Goal: Find specific page/section: Find specific page/section

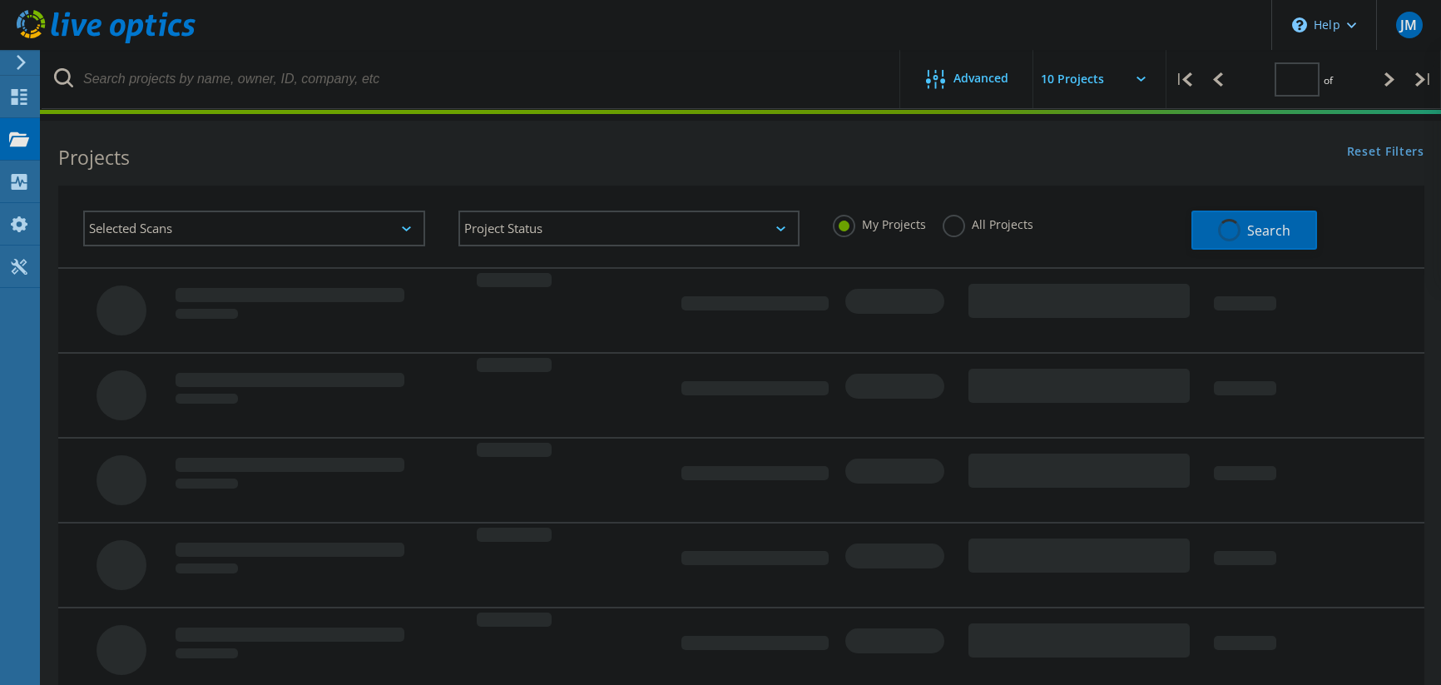
type input "1"
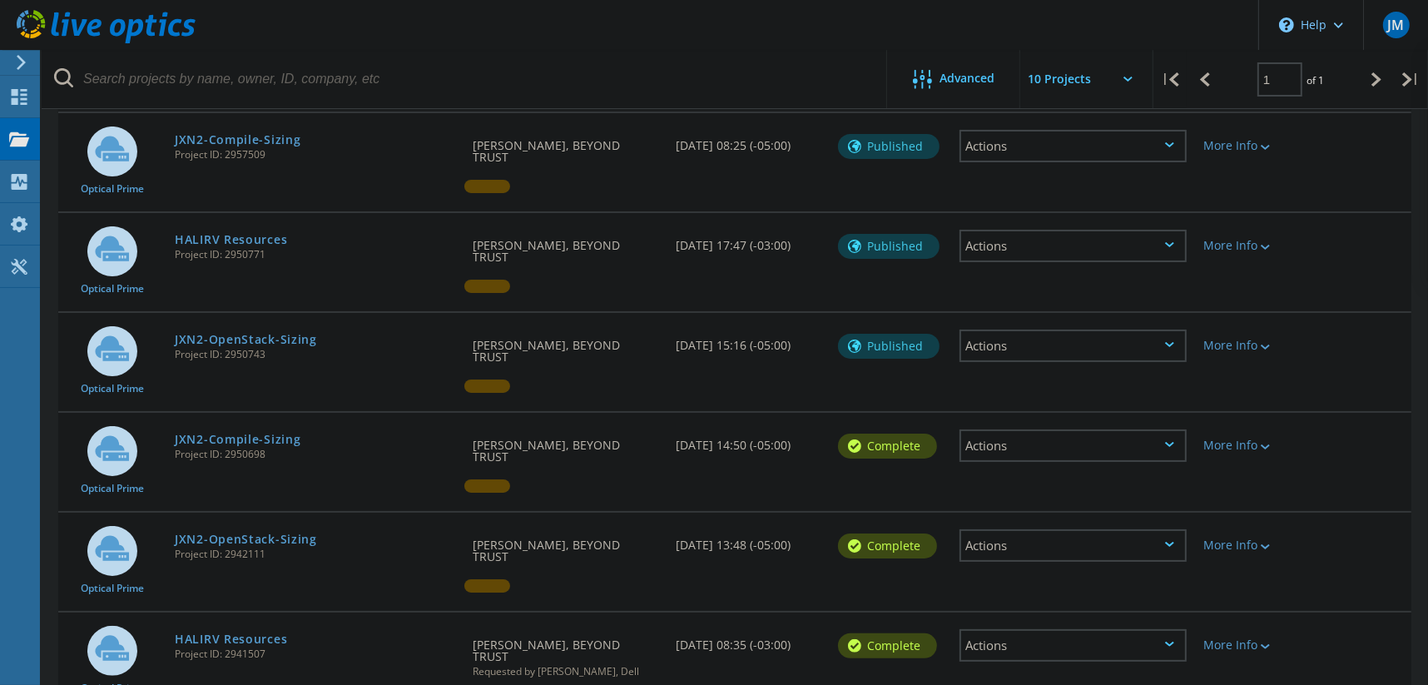
scroll to position [331, 0]
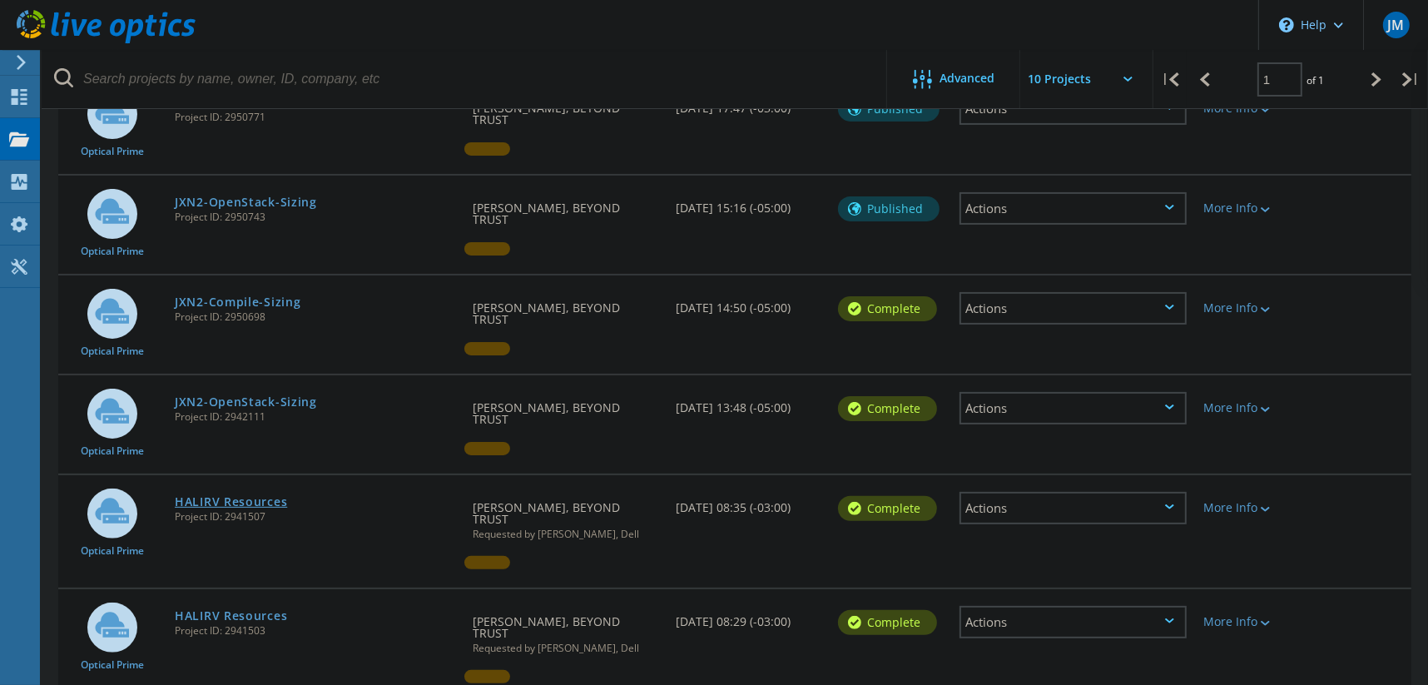
click at [261, 496] on link "HALIRV Resources" at bounding box center [231, 502] width 112 height 12
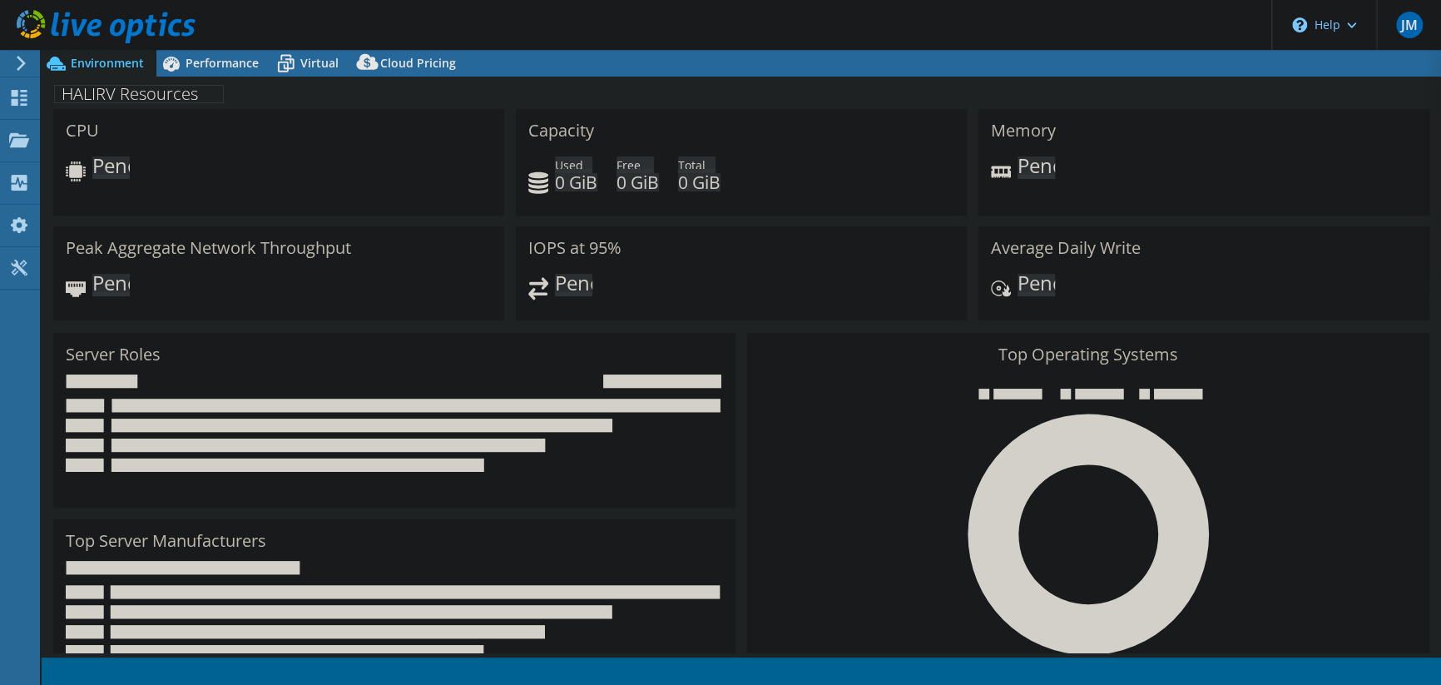
select select "USD"
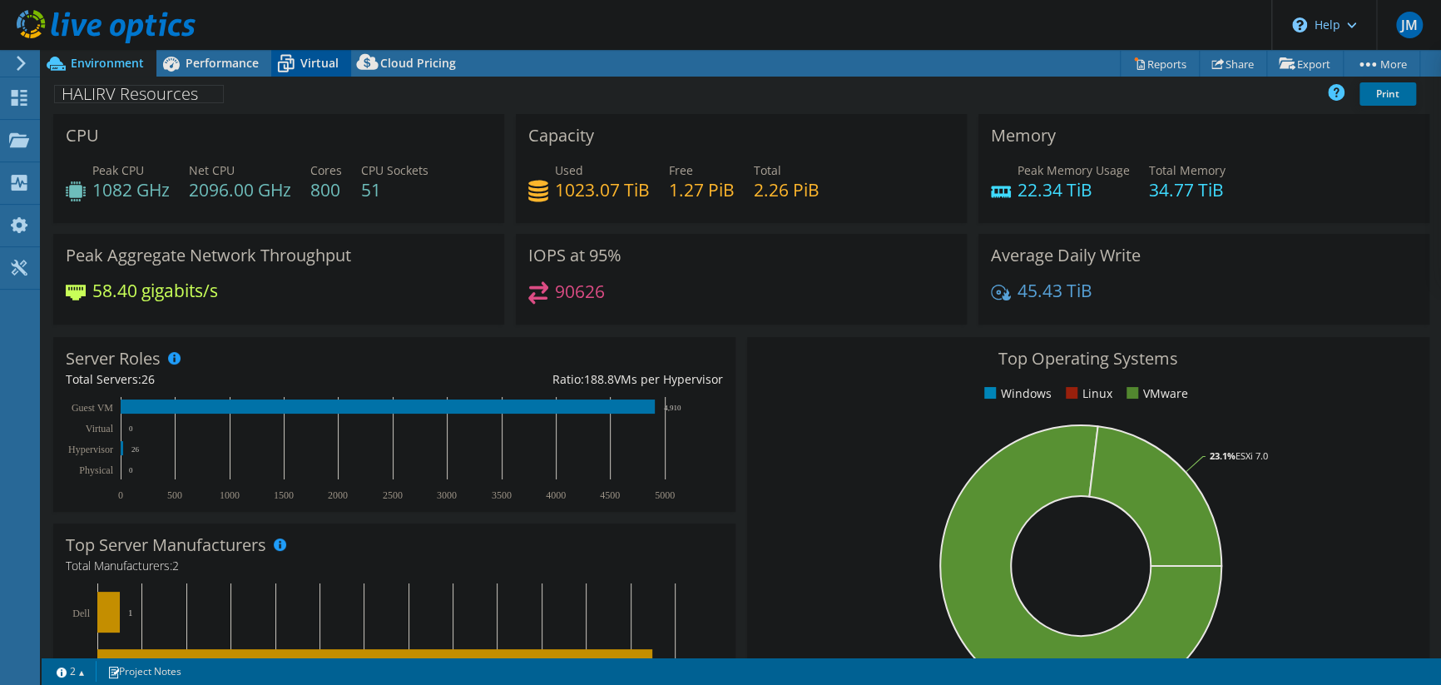
click at [299, 64] on icon at bounding box center [285, 63] width 29 height 29
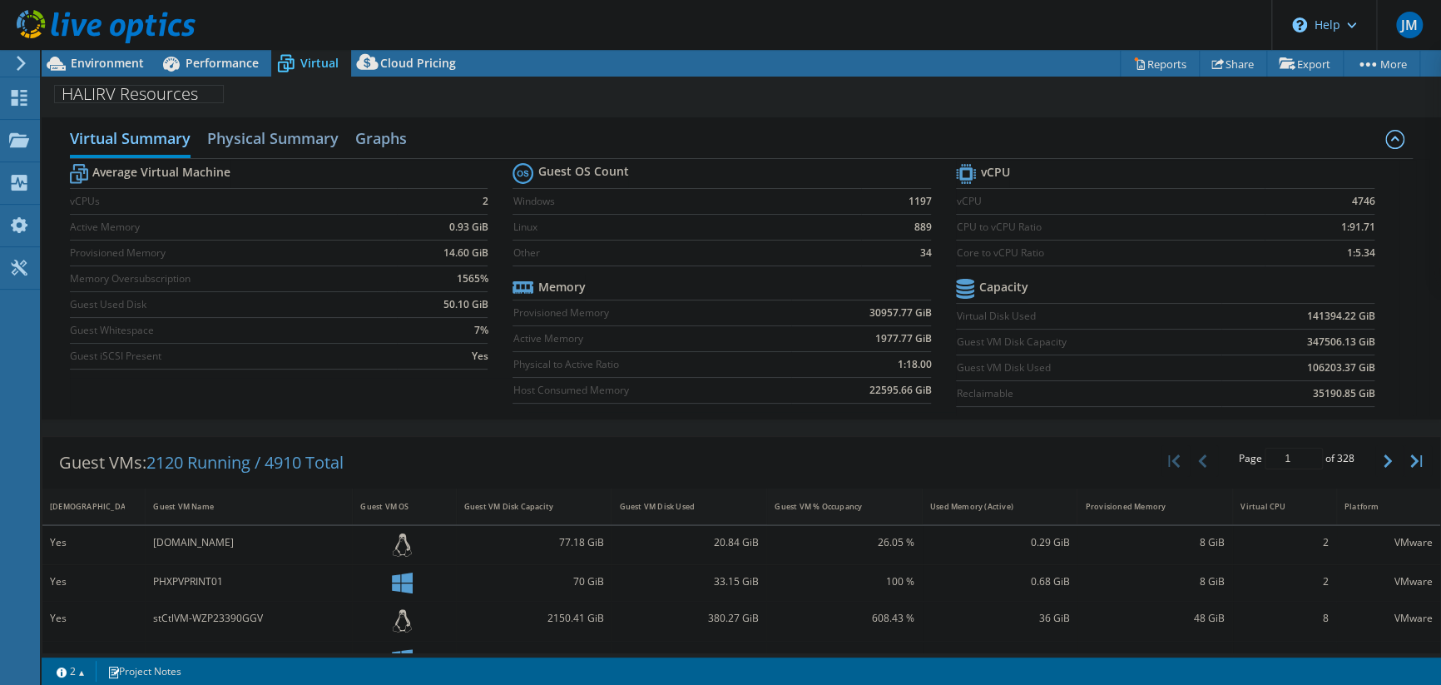
scroll to position [415, 0]
click at [533, 506] on div "Guest VM Disk Capacity" at bounding box center [524, 506] width 120 height 11
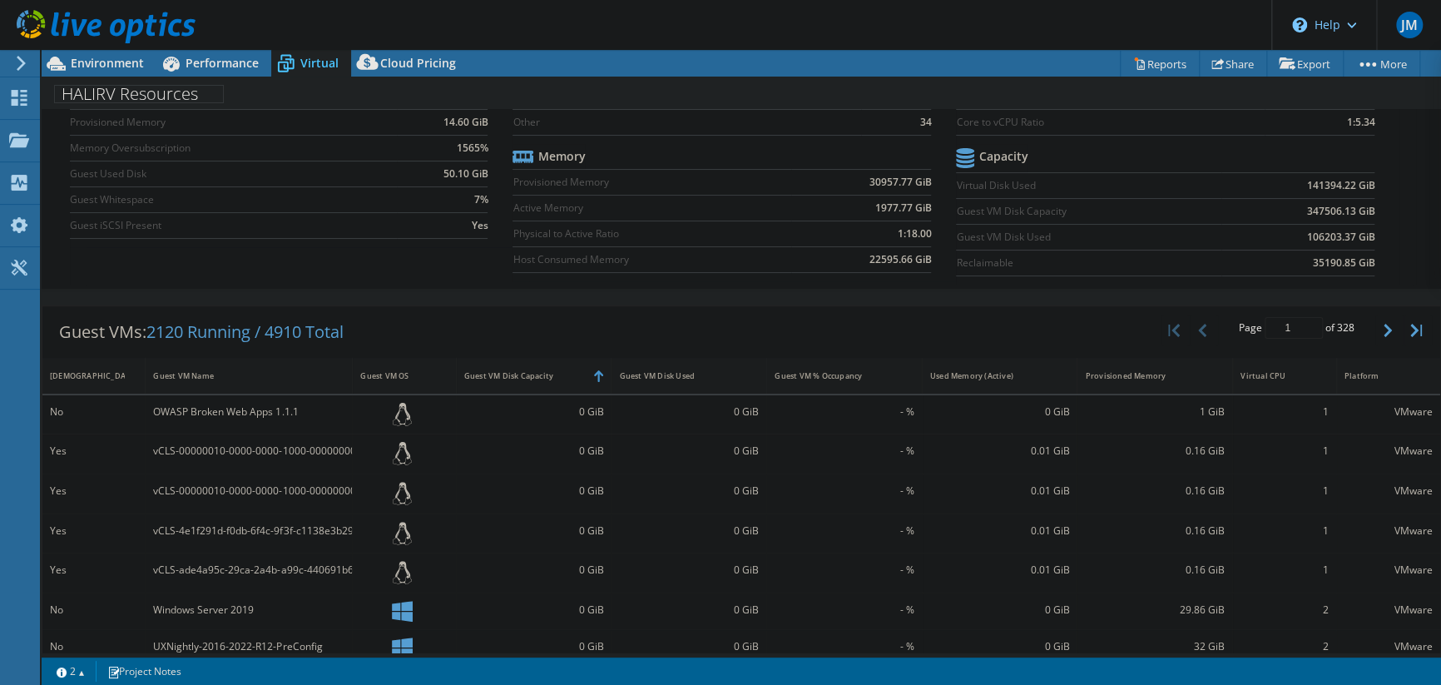
scroll to position [111, 0]
click at [1384, 327] on icon "button" at bounding box center [1388, 330] width 8 height 13
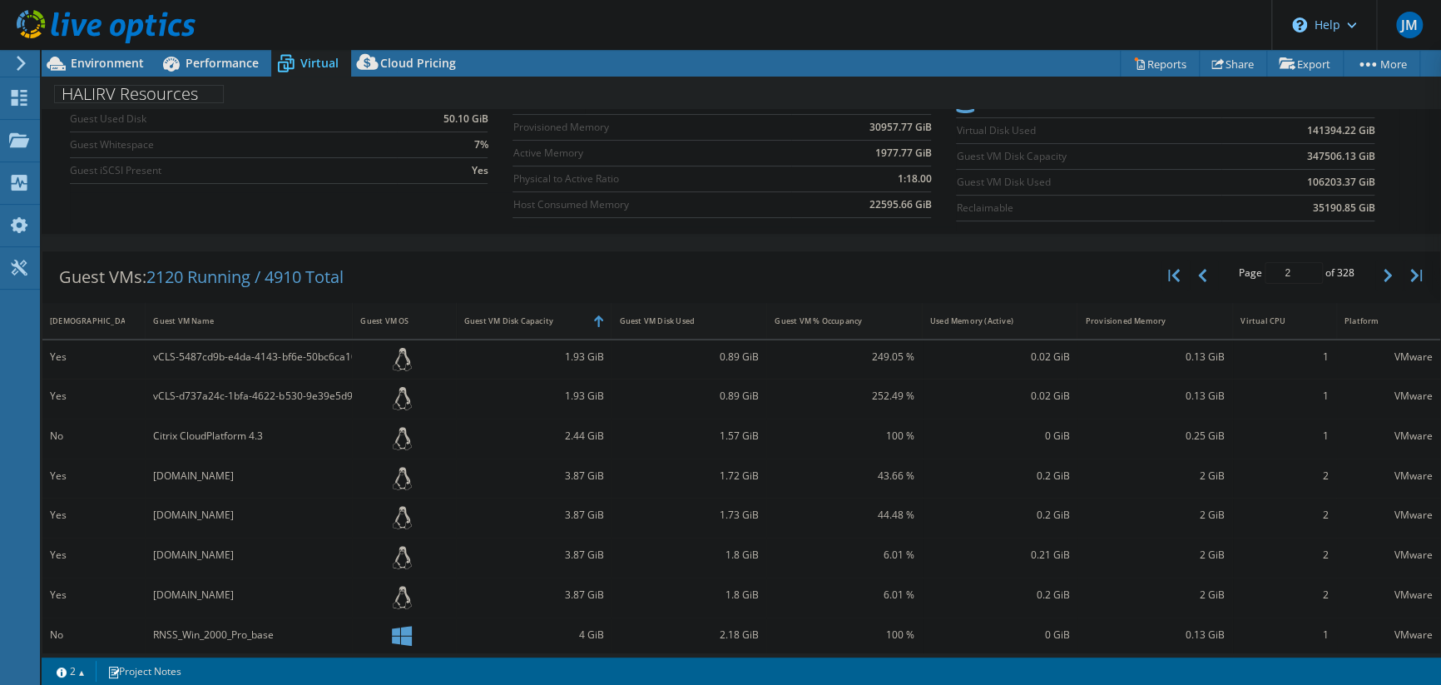
scroll to position [215, 0]
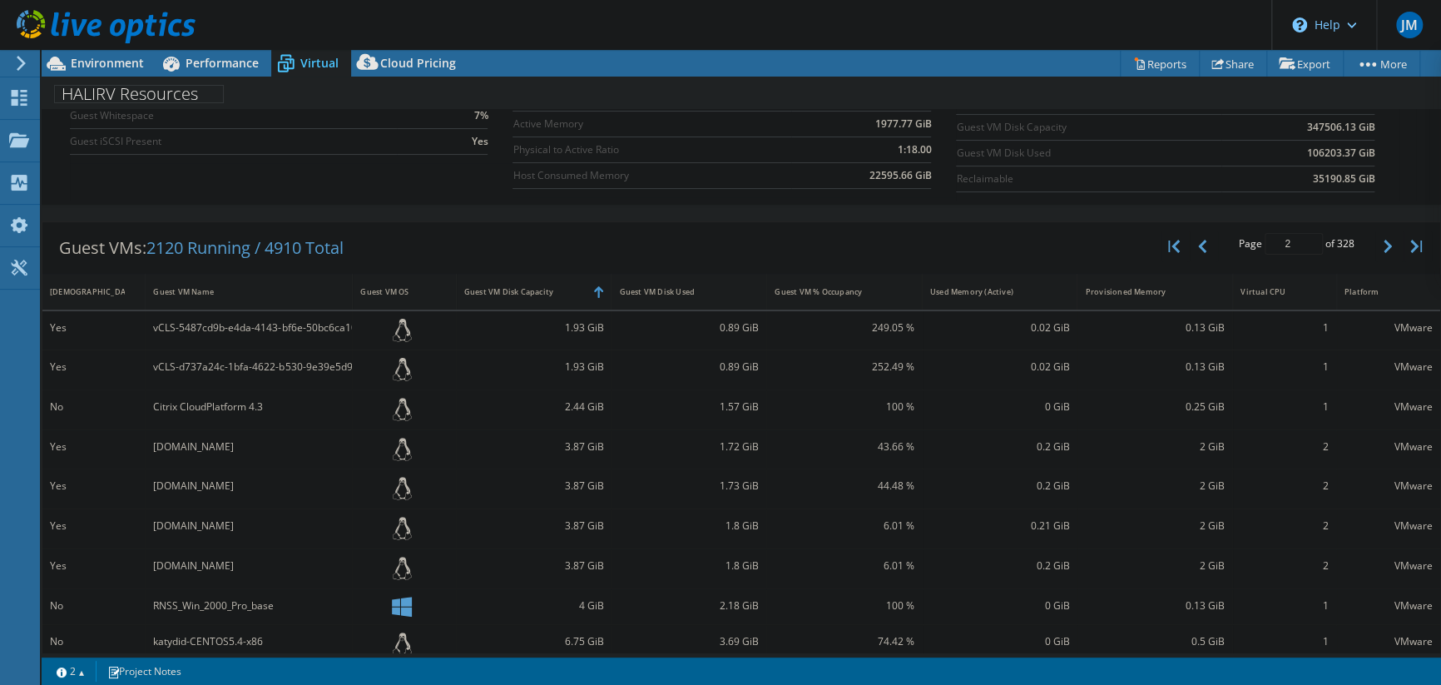
drag, startPoint x: 304, startPoint y: 485, endPoint x: 144, endPoint y: 498, distance: 160.3
click at [146, 498] on div "[DOMAIN_NAME]" at bounding box center [249, 488] width 207 height 39
copy div "[DOMAIN_NAME]"
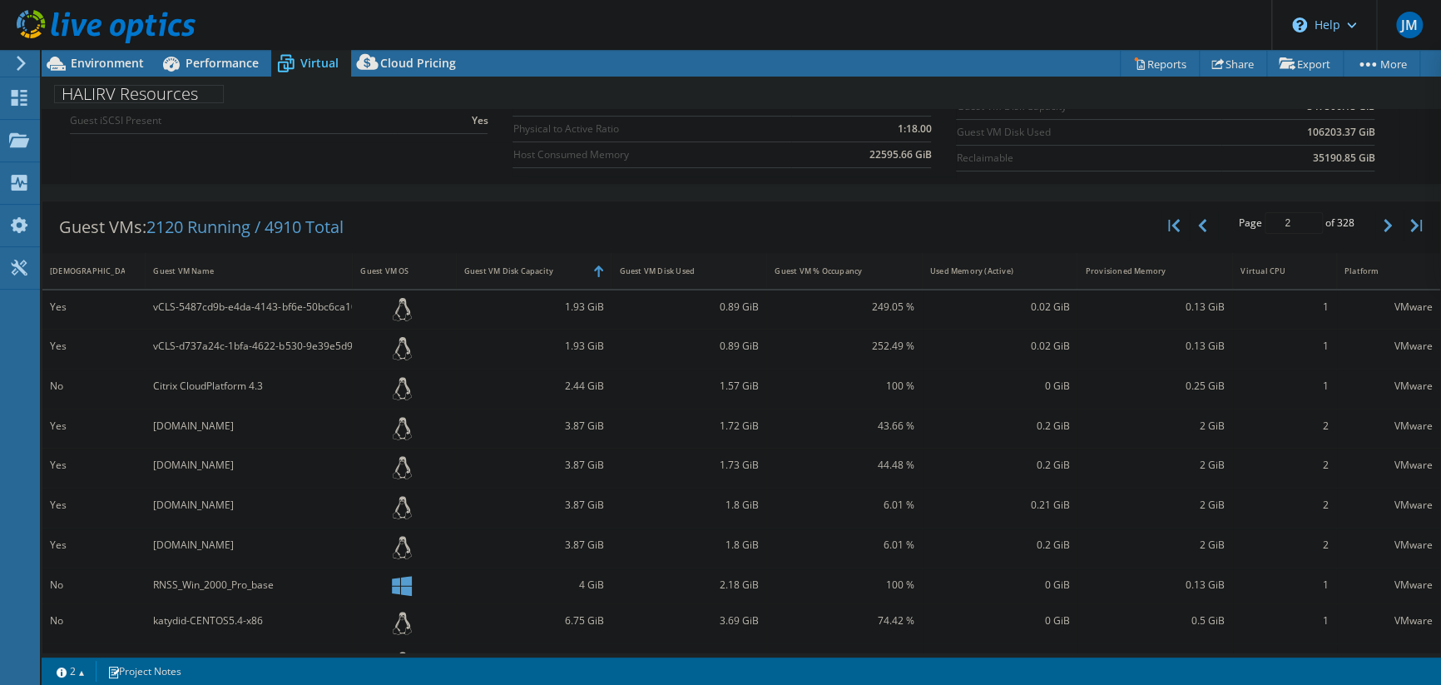
scroll to position [333, 0]
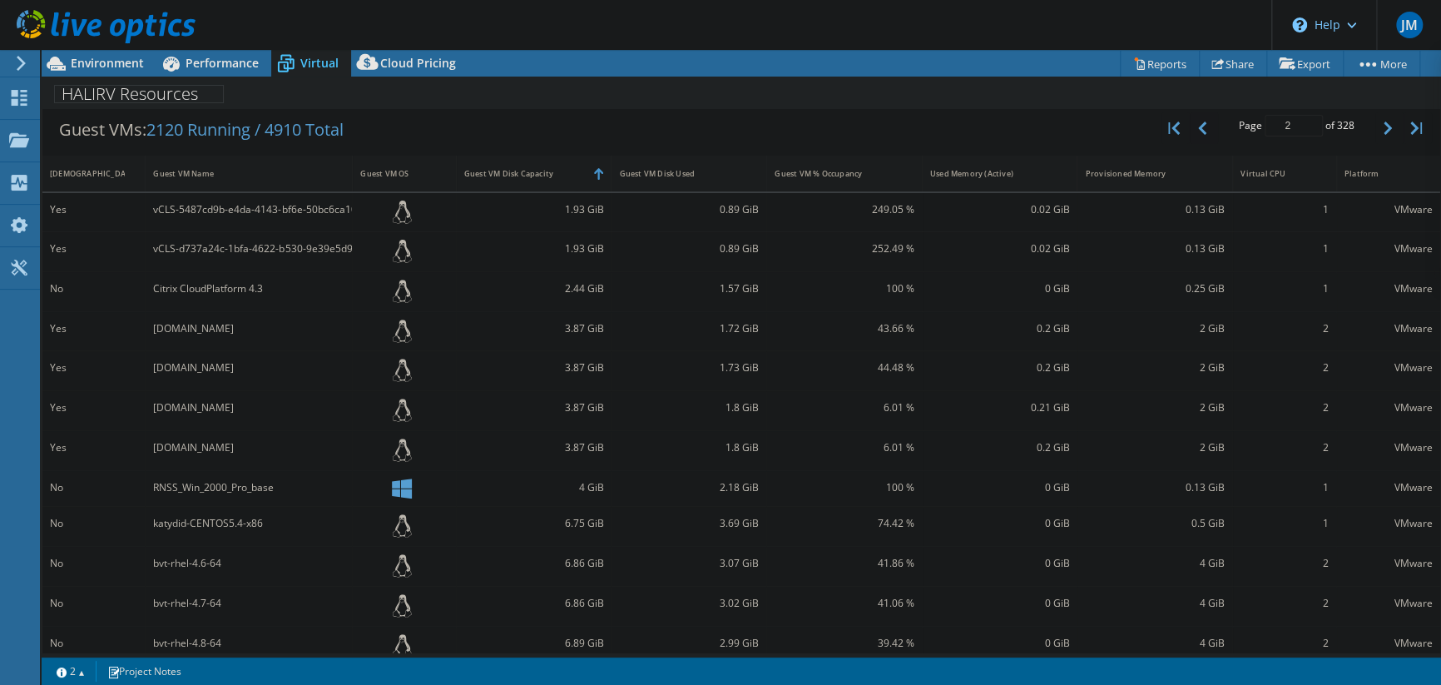
click at [1199, 124] on button "button" at bounding box center [1204, 128] width 28 height 32
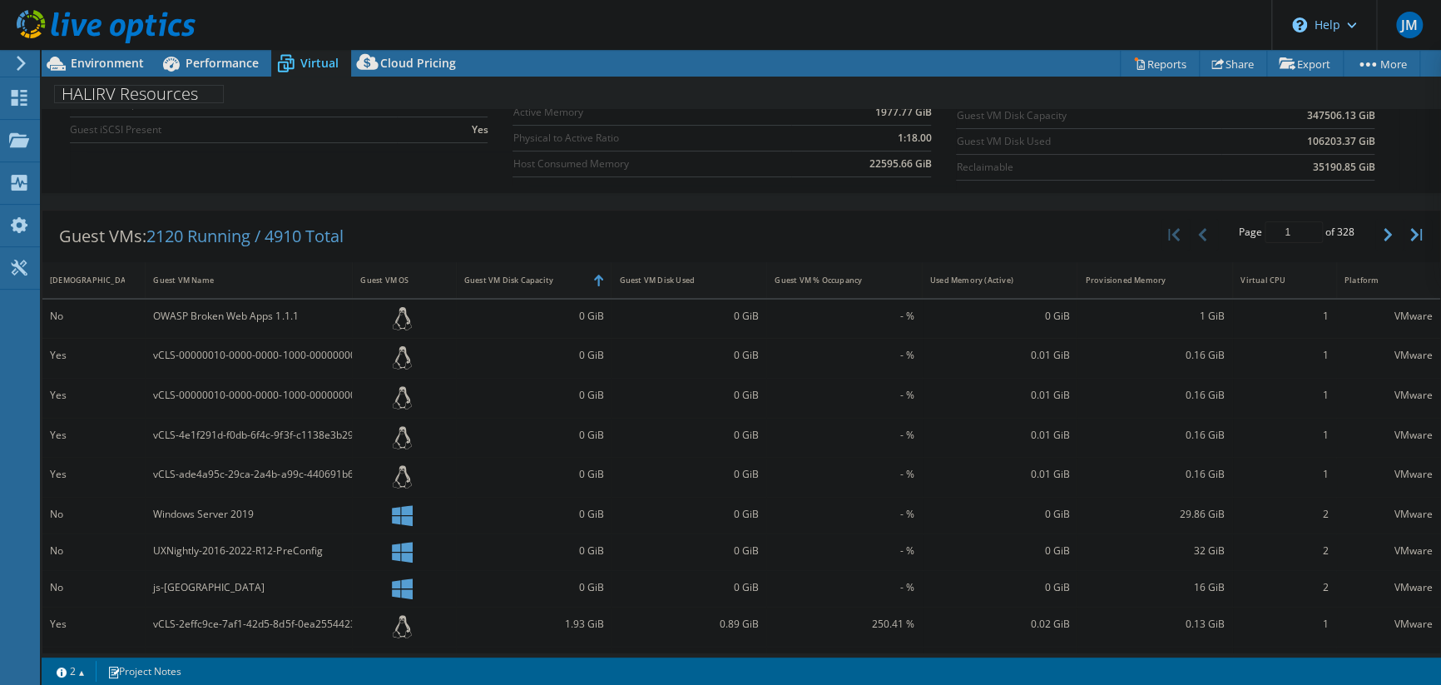
scroll to position [47, 0]
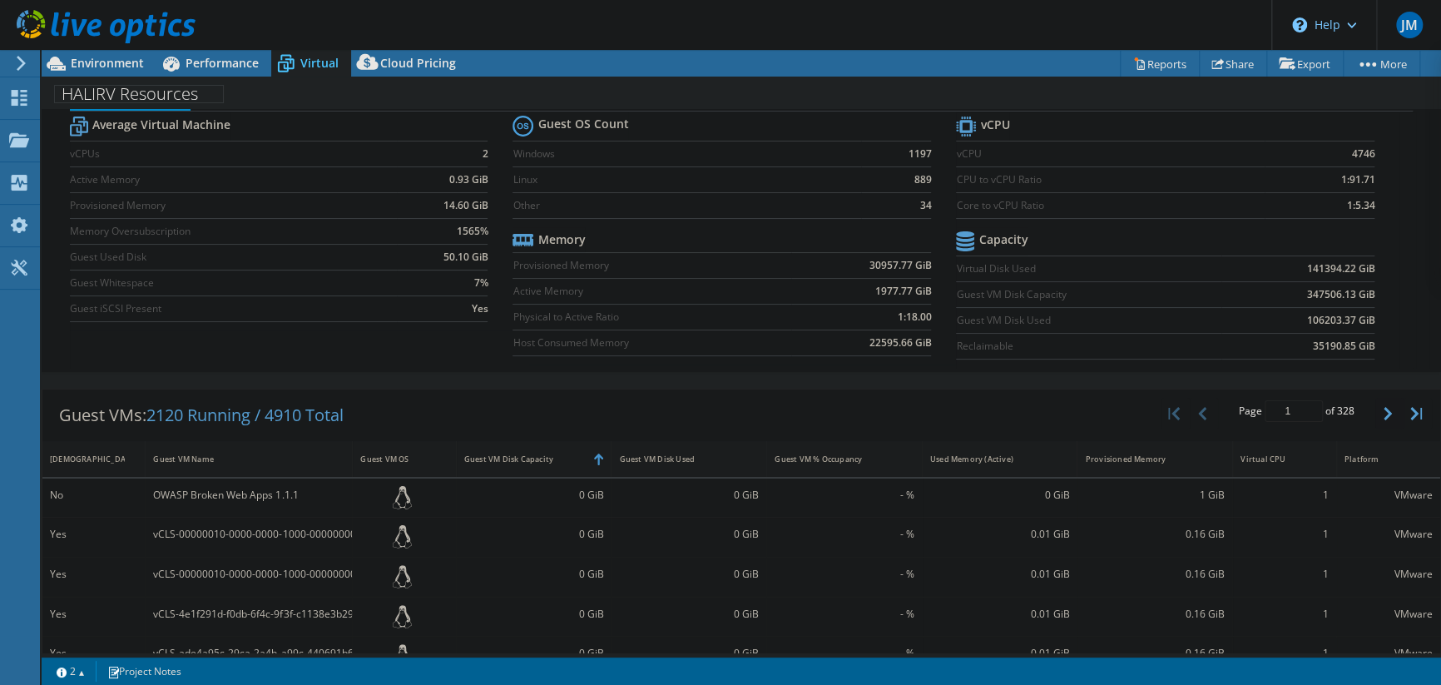
click at [1376, 410] on button "button" at bounding box center [1390, 414] width 28 height 32
type input "2"
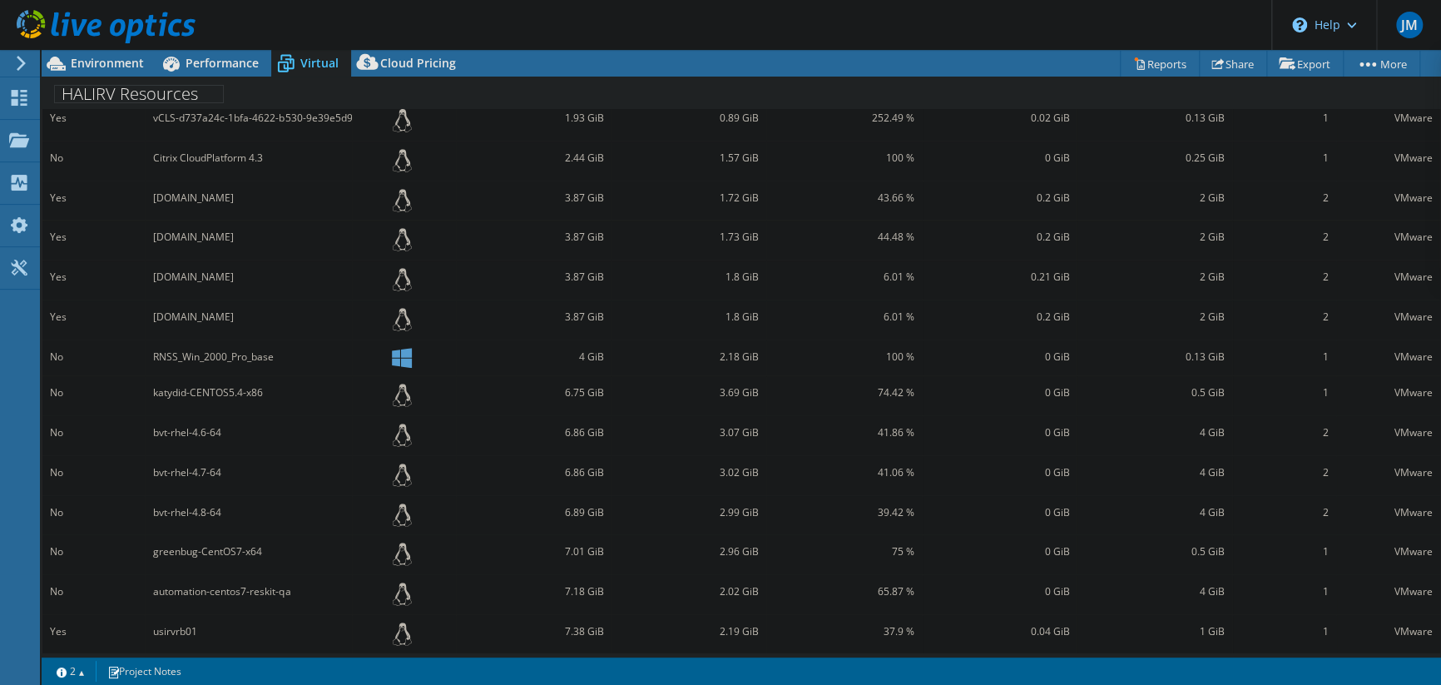
scroll to position [470, 0]
